Goal: Share content

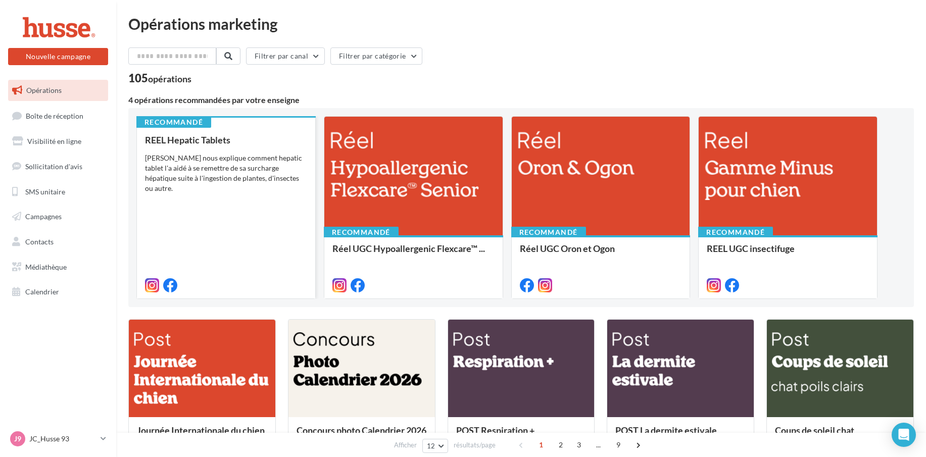
click at [220, 209] on div "REEL Hepatic Tablets Pepito nous explique comment hepatic tablet l'a aidé à se …" at bounding box center [226, 212] width 162 height 155
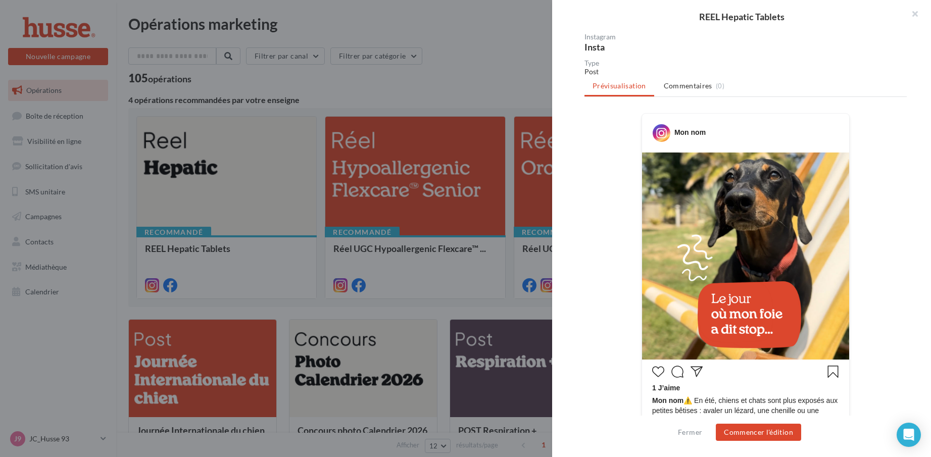
scroll to position [152, 0]
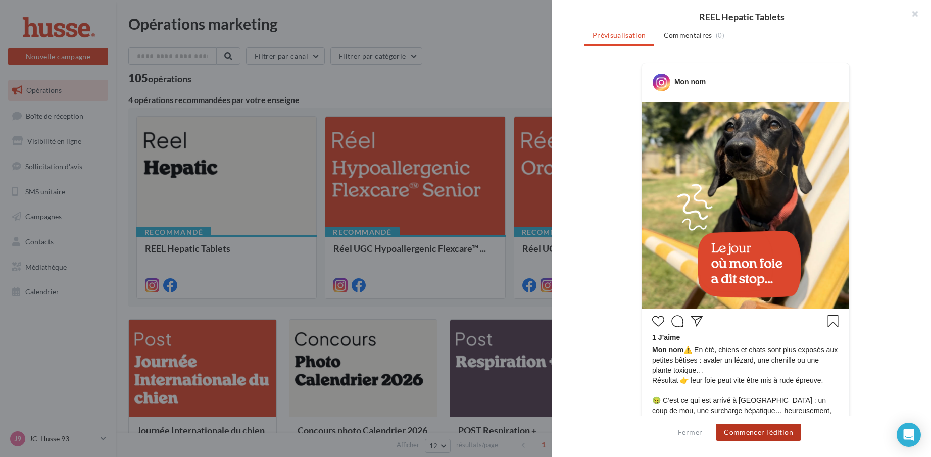
click at [768, 435] on button "Commencer l'édition" at bounding box center [758, 432] width 85 height 17
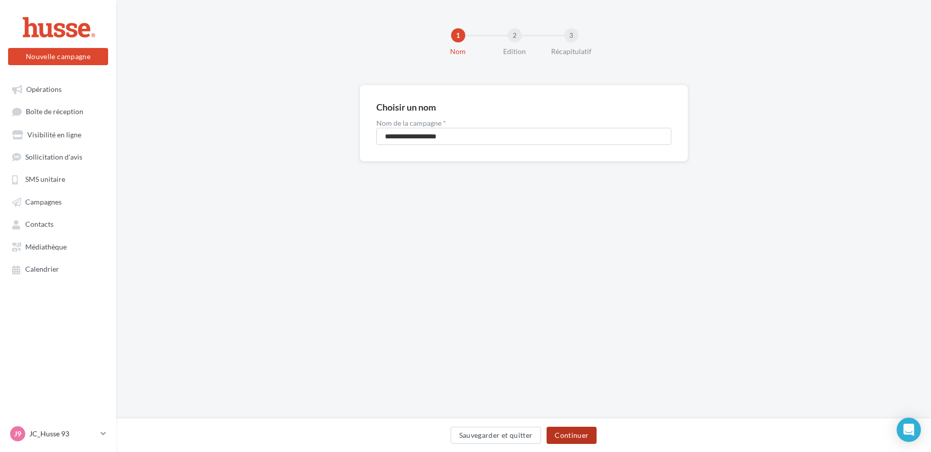
click at [574, 437] on button "Continuer" at bounding box center [571, 435] width 50 height 17
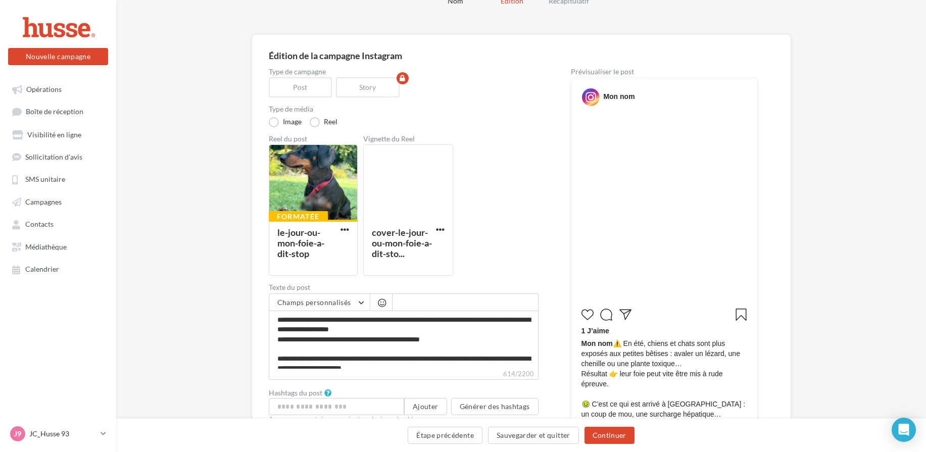
scroll to position [101, 0]
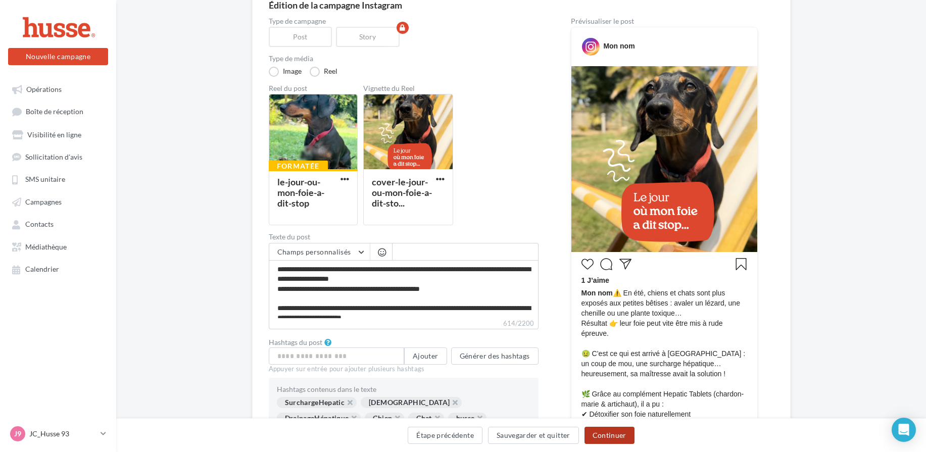
click at [613, 436] on button "Continuer" at bounding box center [609, 435] width 50 height 17
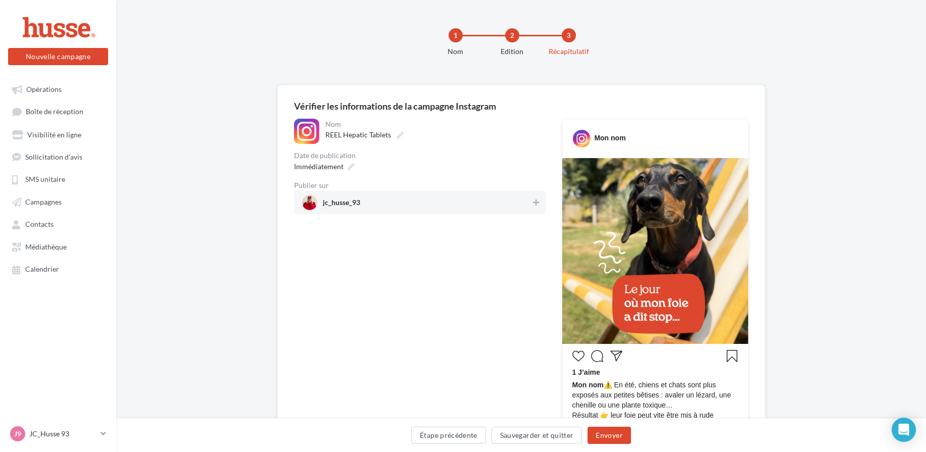
click at [438, 205] on span "jc_husse_93" at bounding box center [416, 202] width 229 height 15
click at [613, 436] on button "Envoyer" at bounding box center [608, 435] width 43 height 17
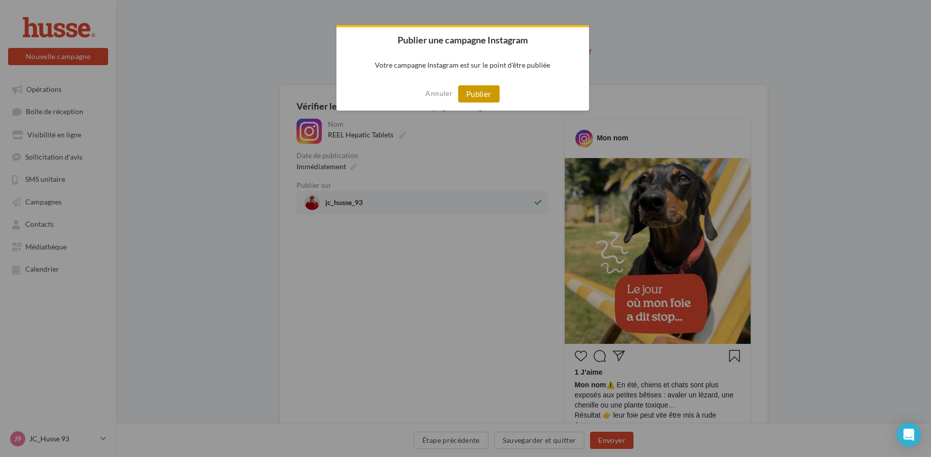
click at [482, 91] on button "Publier" at bounding box center [478, 93] width 41 height 17
